Goal: Task Accomplishment & Management: Use online tool/utility

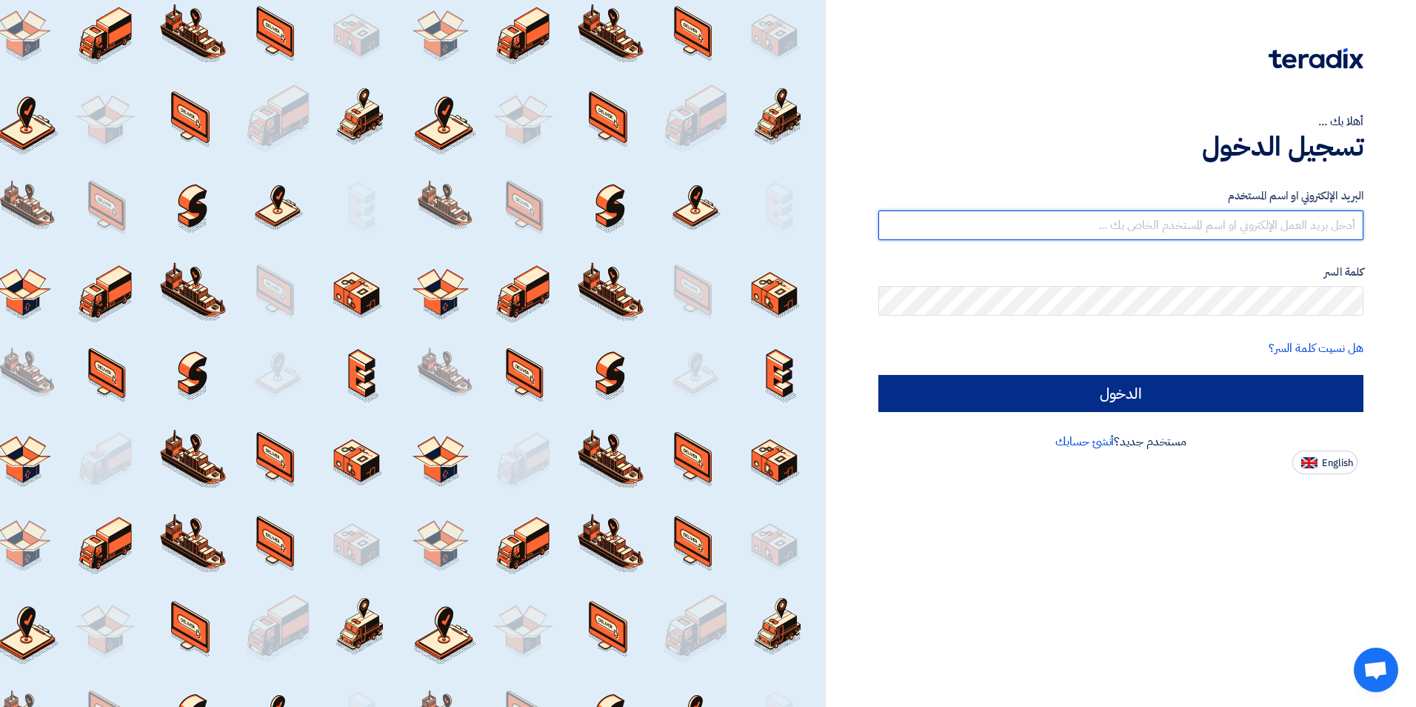
type input "sales1@aflak.com.sa"
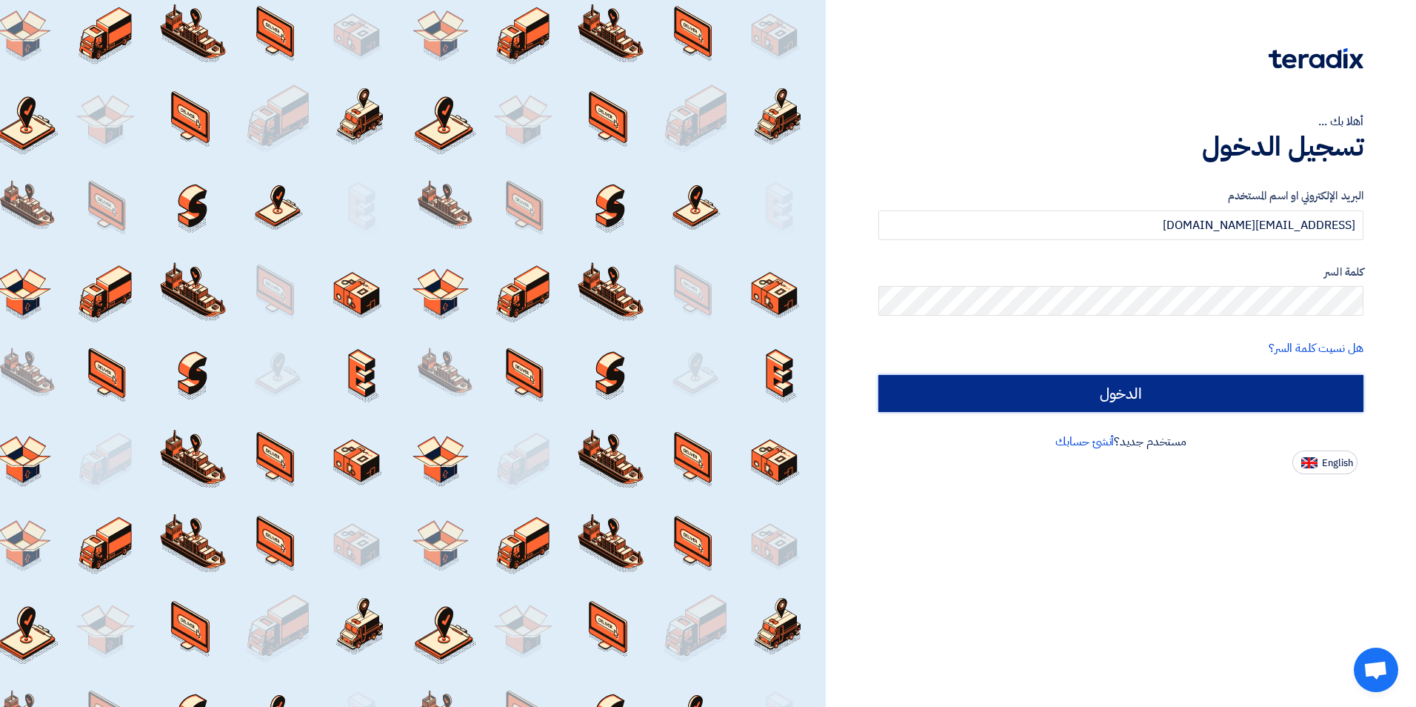
click at [1129, 402] on input "الدخول" at bounding box center [1120, 393] width 485 height 37
type input "Sign in"
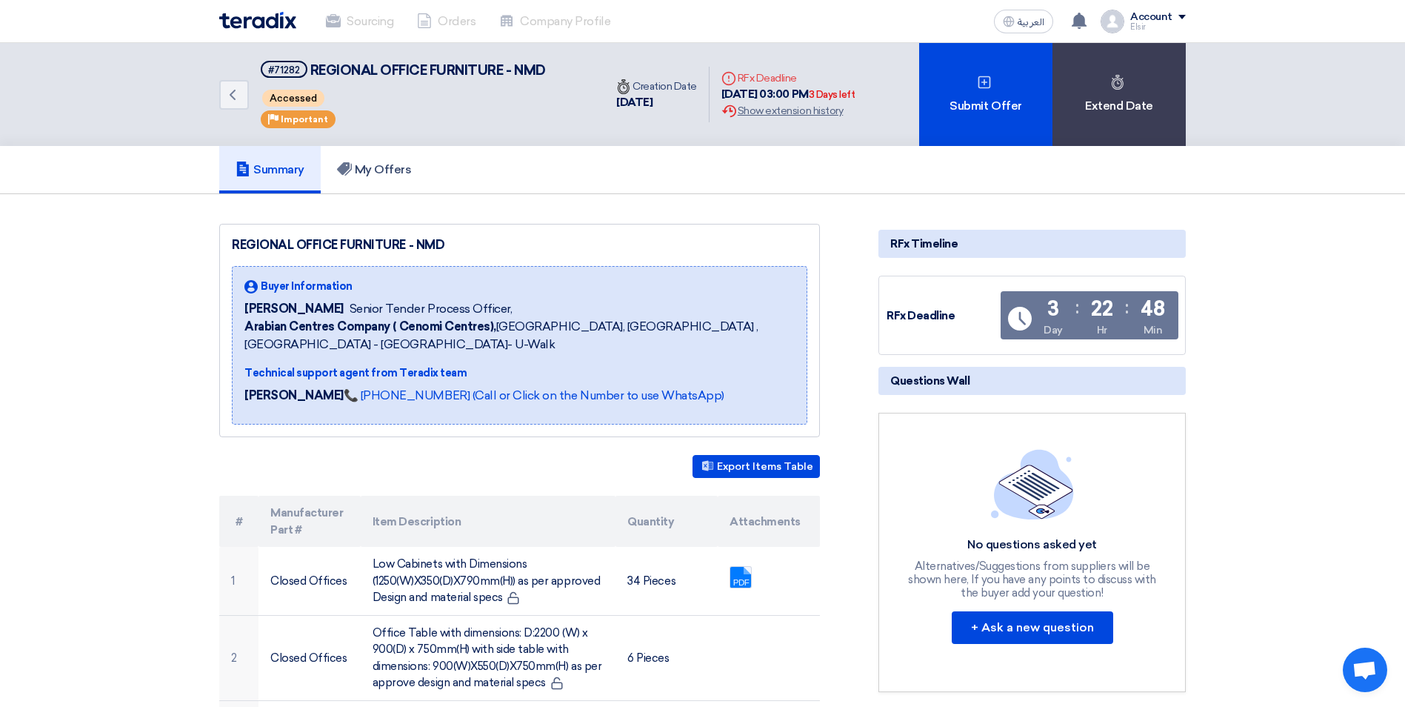
drag, startPoint x: 576, startPoint y: 81, endPoint x: 699, endPoint y: 89, distance: 123.9
click at [699, 89] on div "Back #71282 REGIONAL OFFICE FURNITURE - NMD Accessed Priority Important Time Cr…" at bounding box center [542, 94] width 647 height 103
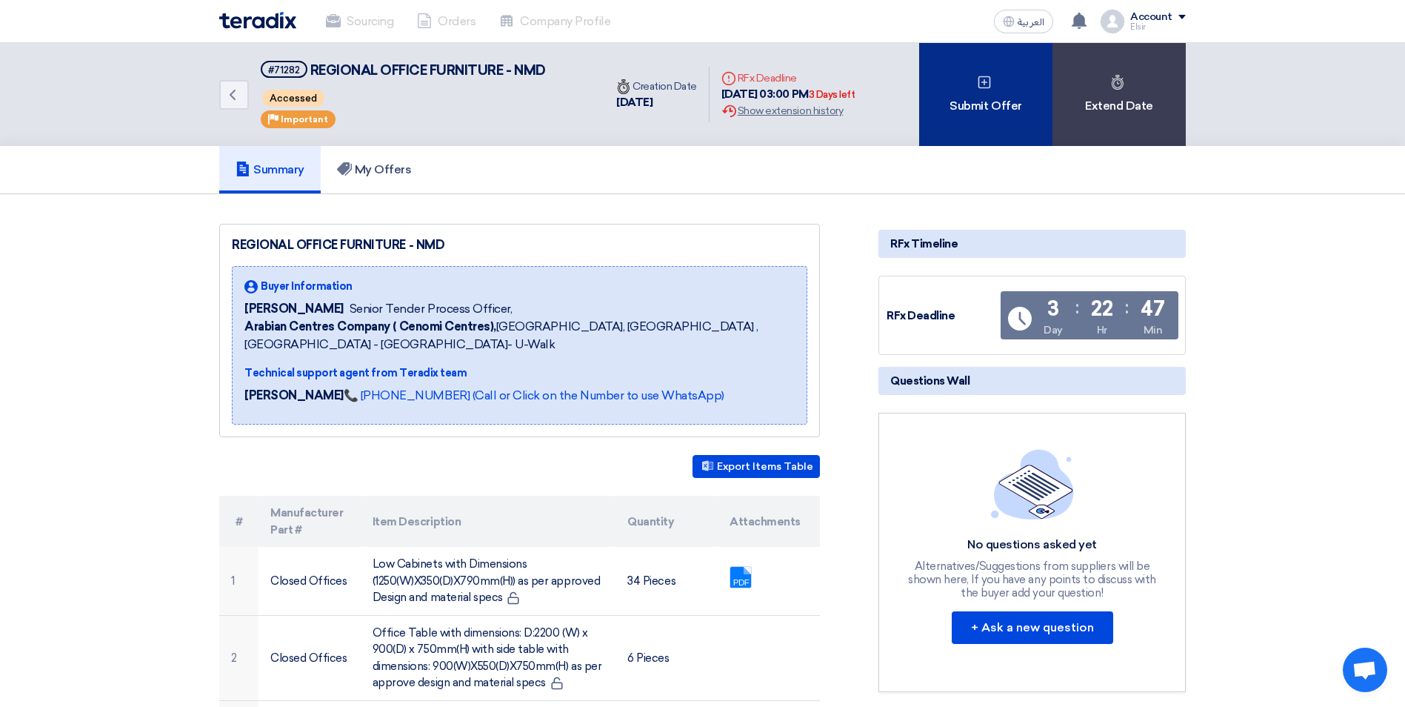
click at [1015, 97] on div "Submit Offer" at bounding box center [985, 94] width 133 height 103
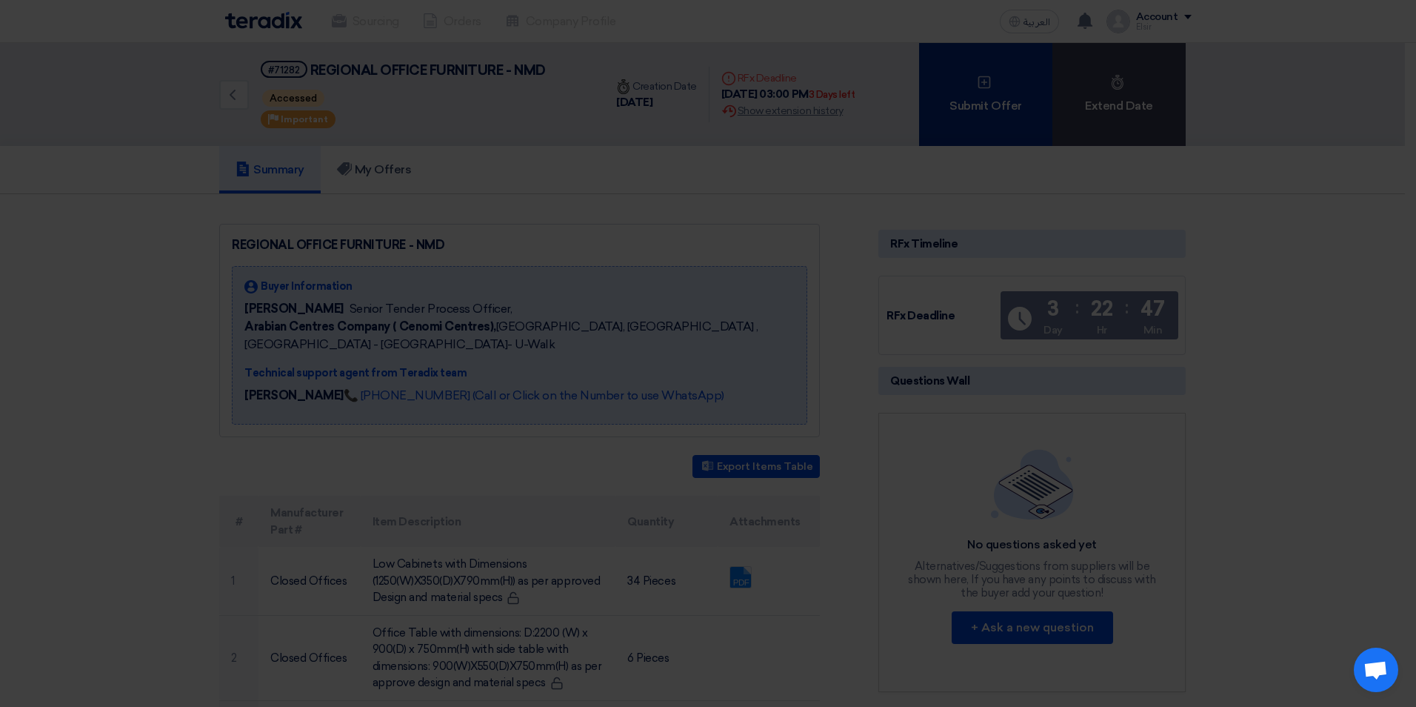
click at [1015, 97] on div "Submit a new offer for this request Start a new offer submission from scratch" at bounding box center [708, 135] width 779 height 156
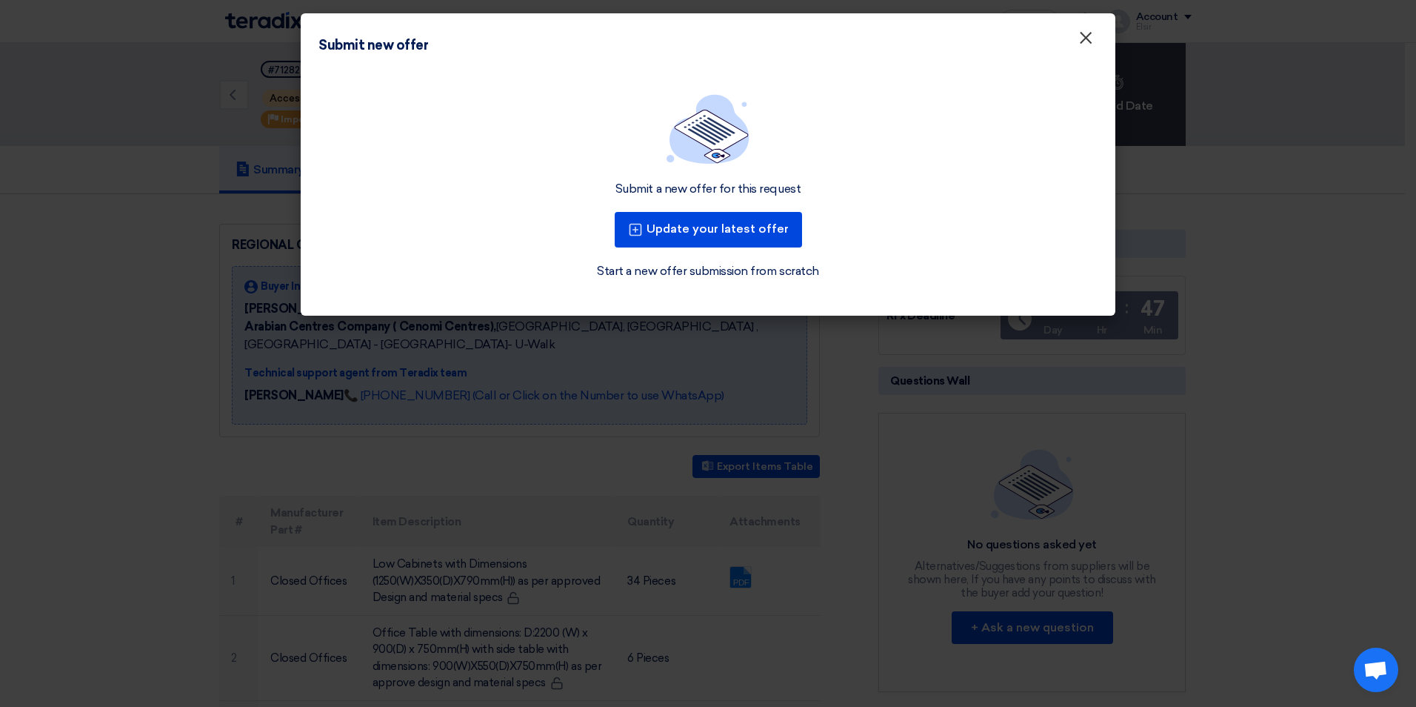
click at [1090, 41] on span "×" at bounding box center [1085, 42] width 15 height 30
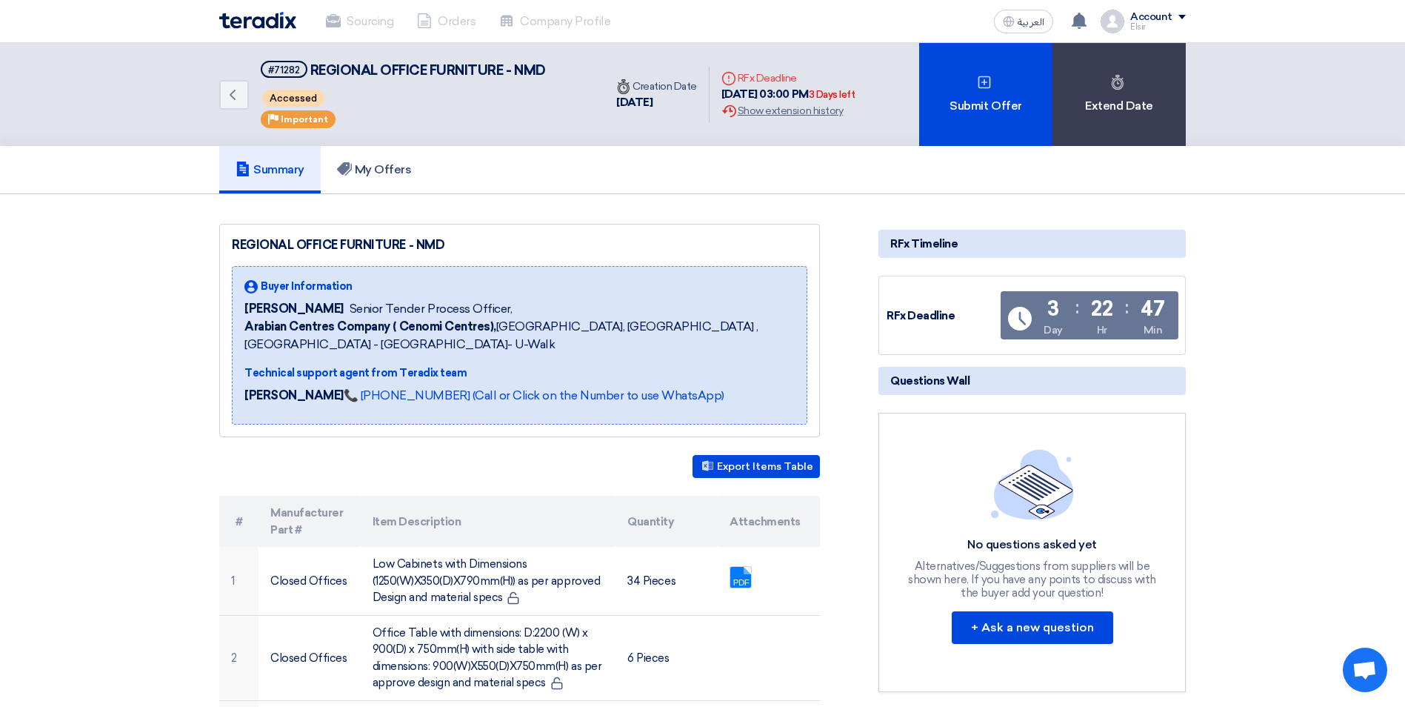
click at [1090, 41] on div "Sourcing Orders Company Profile العربية ع Your notification list is empty Accou…" at bounding box center [702, 21] width 989 height 42
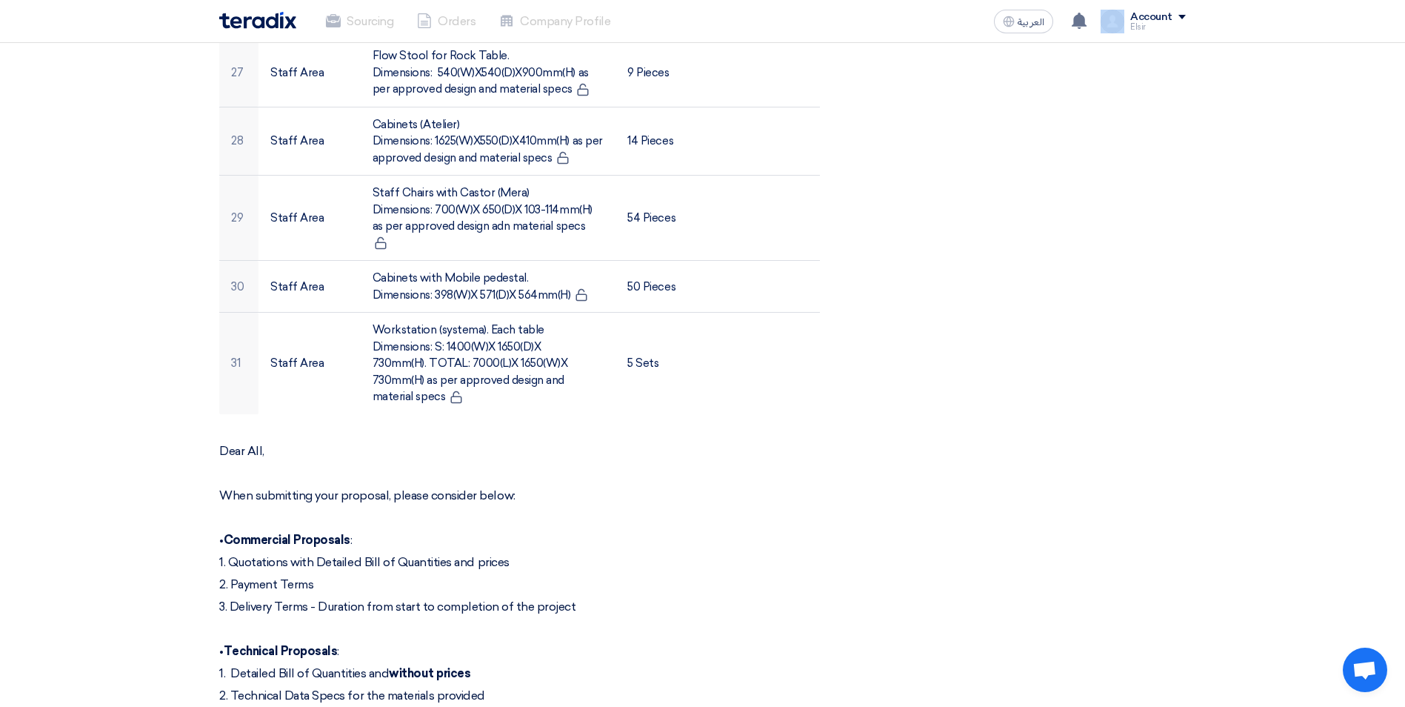
scroll to position [2400, 0]
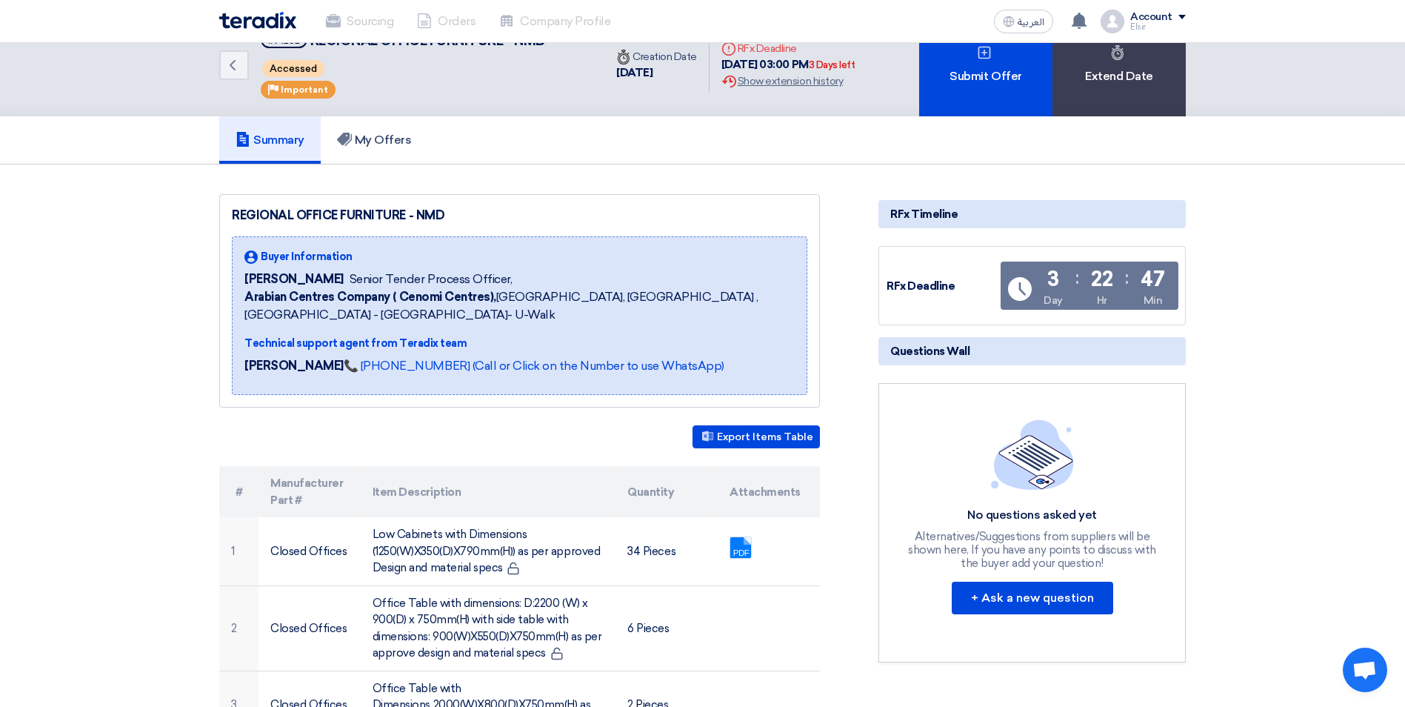
scroll to position [0, 0]
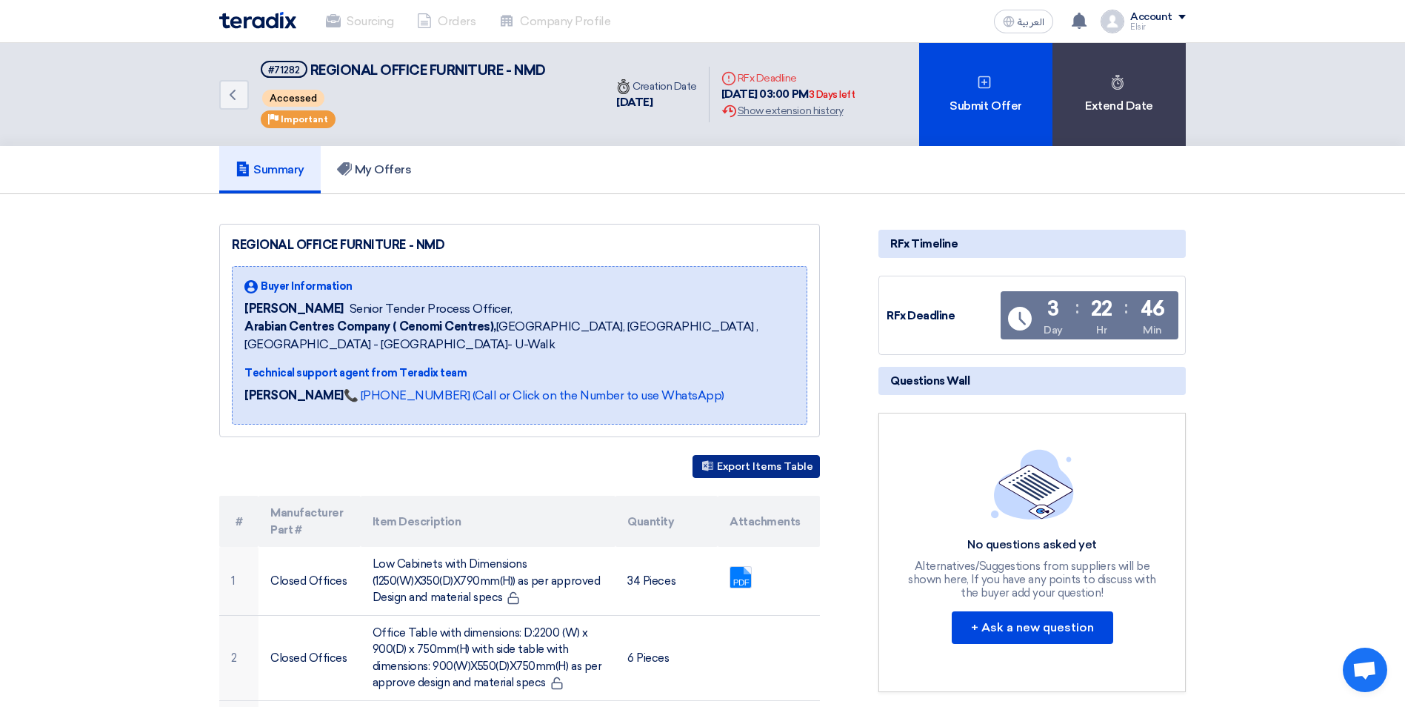
click at [759, 467] on button "Export Items Table" at bounding box center [756, 466] width 127 height 23
click at [917, 396] on app-supplier-updates-wall "Questions Wall No questions asked yet Alternatives/Suggestions from suppliers w…" at bounding box center [1031, 529] width 307 height 325
drag, startPoint x: 917, startPoint y: 396, endPoint x: 914, endPoint y: 388, distance: 8.7
click at [914, 388] on h5 "Questions Wall" at bounding box center [1031, 381] width 307 height 28
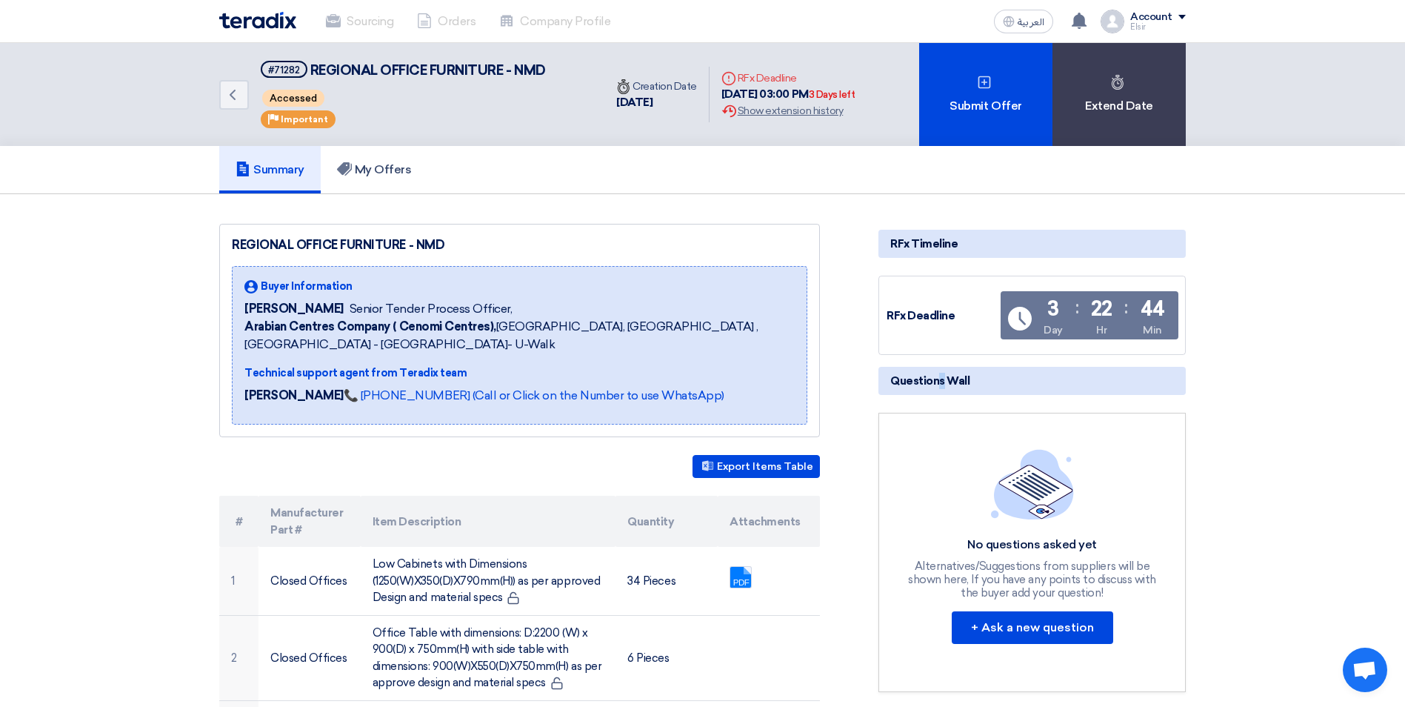
click at [914, 388] on span "Questions Wall" at bounding box center [929, 381] width 79 height 16
click at [303, 104] on span "Accessed" at bounding box center [293, 98] width 62 height 17
click at [233, 100] on icon "Back" at bounding box center [233, 95] width 18 height 18
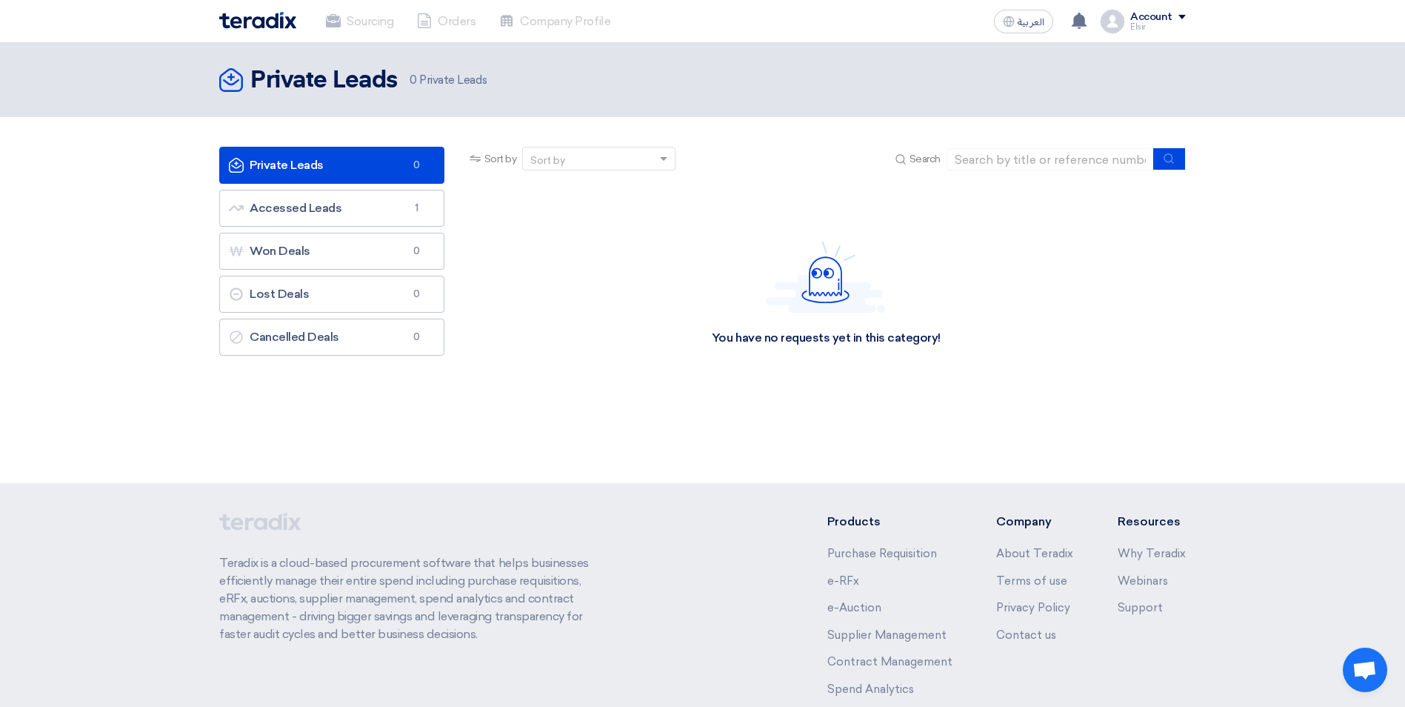
click at [1141, 15] on div "Account" at bounding box center [1151, 17] width 42 height 13
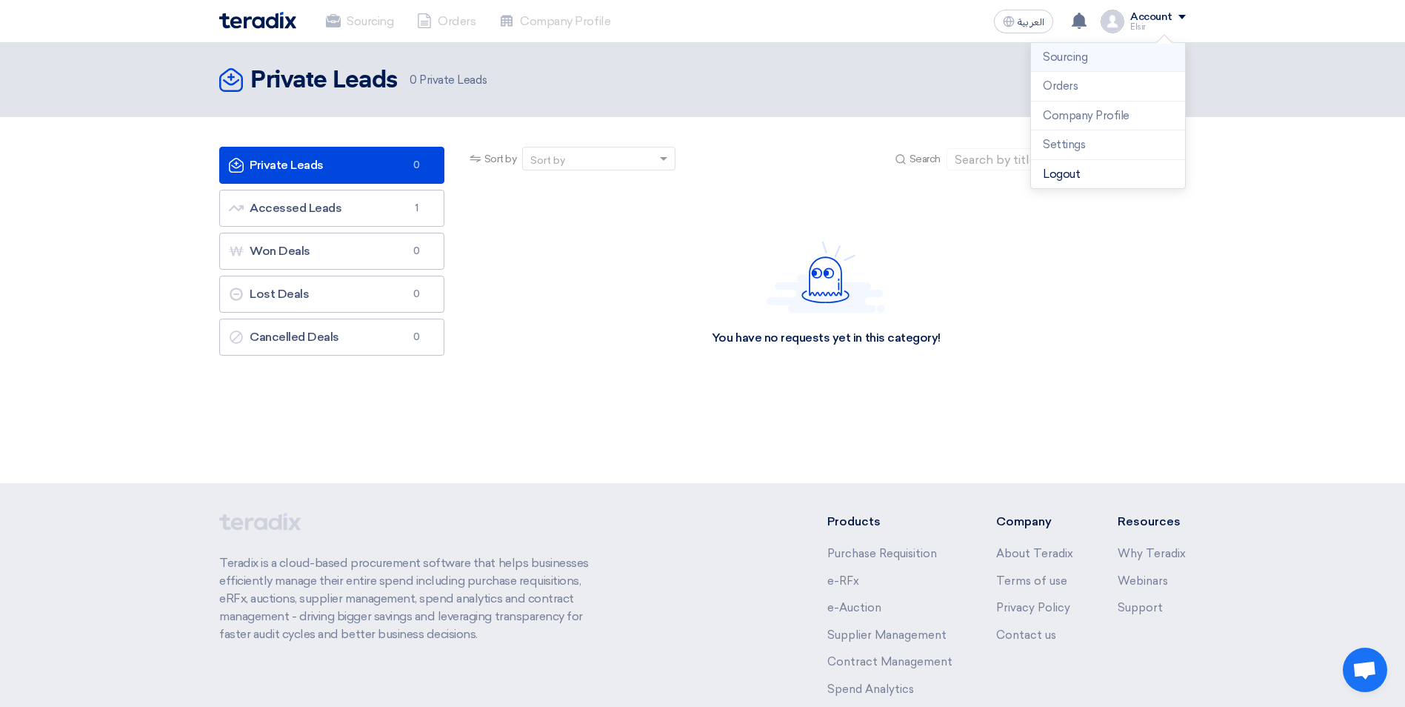
click at [1101, 49] on li "Sourcing" at bounding box center [1108, 58] width 154 height 30
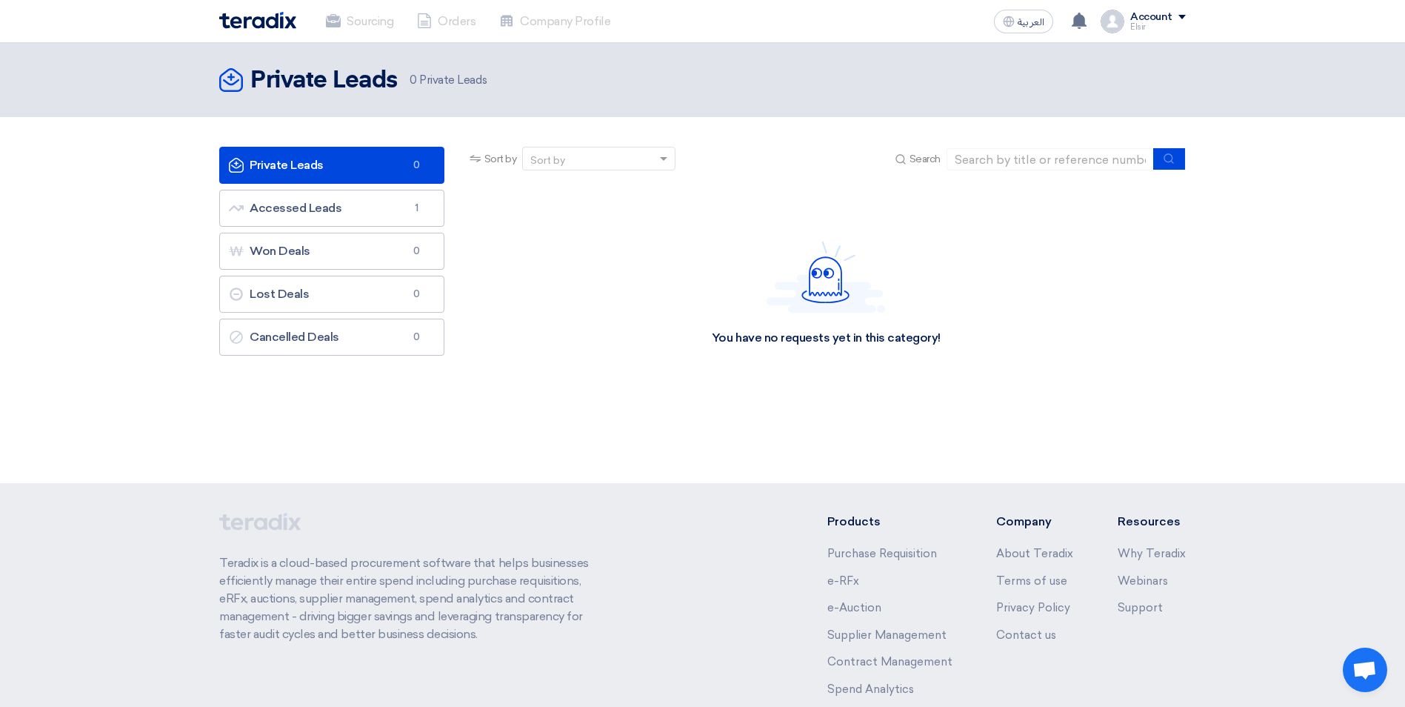
click at [1101, 49] on header "Private Leads Private Leads 0 Private Leads" at bounding box center [702, 80] width 1405 height 74
